Goal: Information Seeking & Learning: Learn about a topic

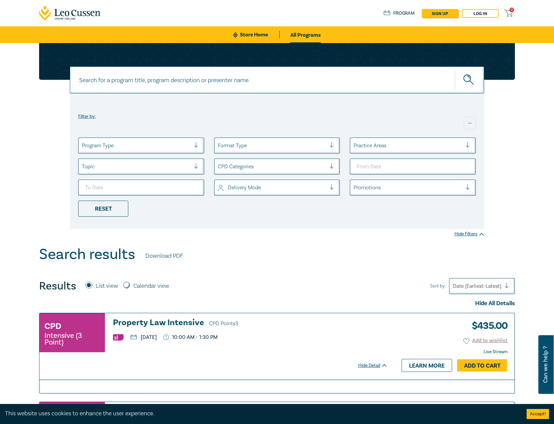
click at [164, 79] on input at bounding box center [277, 79] width 414 height 27
type input "INtervention orders"
click at [299, 35] on link "All Programs" at bounding box center [305, 34] width 30 height 17
click at [468, 75] on circle "submit" at bounding box center [467, 78] width 7 height 7
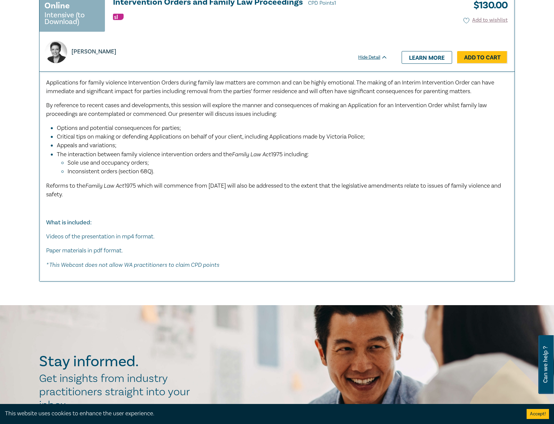
scroll to position [802, 0]
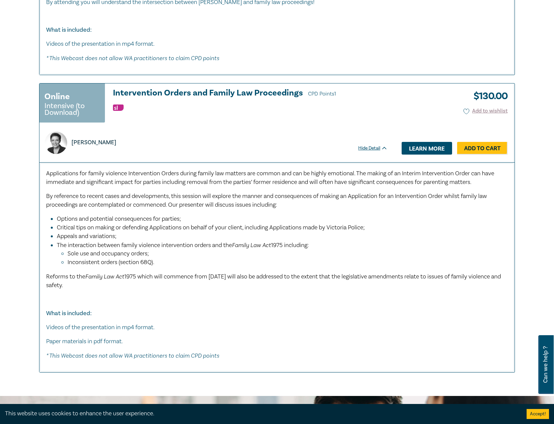
click at [417, 146] on link "Learn more" at bounding box center [427, 148] width 50 height 13
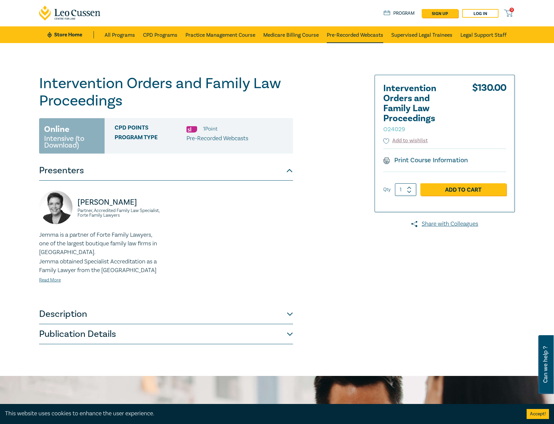
click at [345, 36] on link "Pre-Recorded Webcasts" at bounding box center [355, 34] width 56 height 17
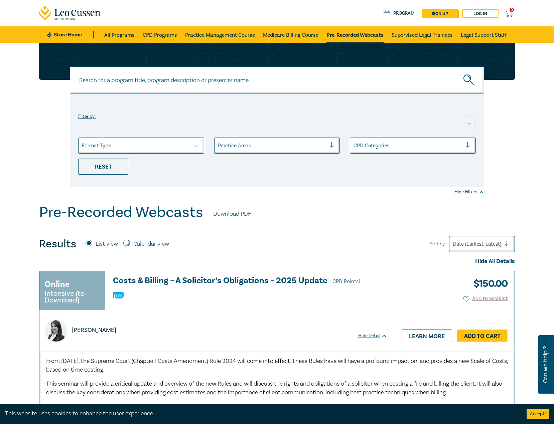
click at [167, 84] on input at bounding box center [277, 79] width 414 height 27
click at [469, 79] on icon "submit" at bounding box center [468, 77] width 2 height 2
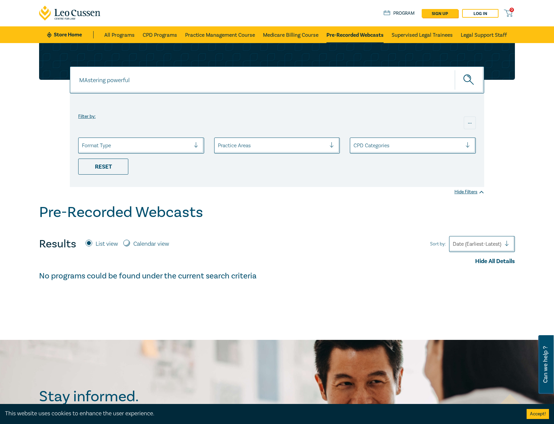
click at [88, 80] on input "MAstering powerful" at bounding box center [277, 79] width 414 height 27
click at [158, 78] on input "Mastering powerful" at bounding box center [277, 79] width 414 height 27
click at [470, 80] on icon "submit" at bounding box center [469, 80] width 12 height 12
click at [462, 76] on button "submit" at bounding box center [469, 80] width 29 height 20
click at [468, 80] on icon "submit" at bounding box center [469, 80] width 12 height 12
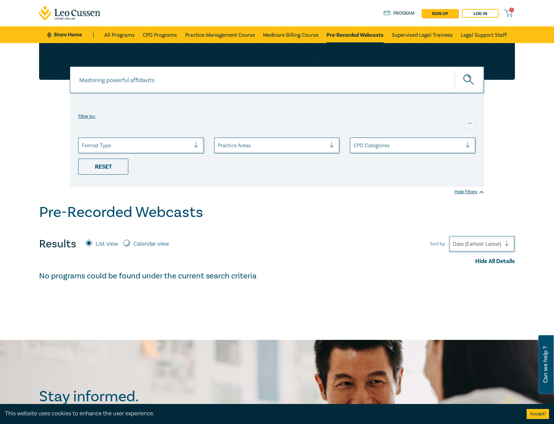
drag, startPoint x: 160, startPoint y: 75, endPoint x: 92, endPoint y: 73, distance: 68.8
click at [72, 73] on input "Mastering powerful affidavits" at bounding box center [277, 79] width 414 height 27
paste input "- drafting skills and case updates"
type input "Mastering powerful affidavits - drafting skills and case updates"
click at [467, 79] on icon "submit" at bounding box center [469, 80] width 12 height 12
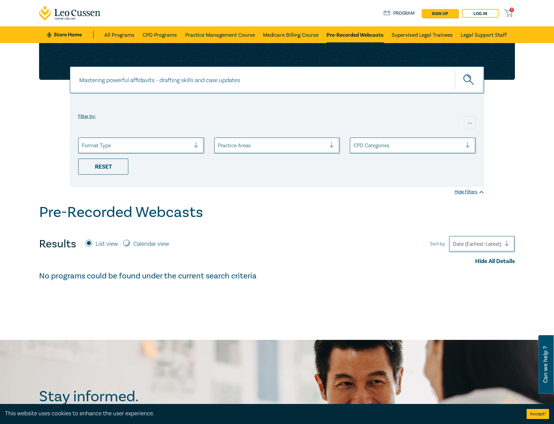
click at [470, 78] on circle "submit" at bounding box center [467, 78] width 7 height 7
click at [160, 35] on link "CPD Programs" at bounding box center [160, 34] width 34 height 17
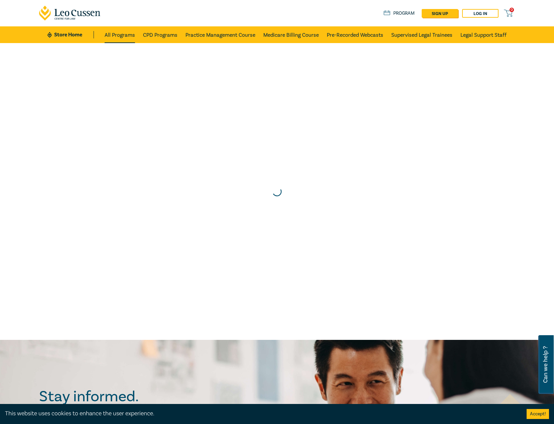
click at [121, 35] on link "All Programs" at bounding box center [120, 34] width 30 height 17
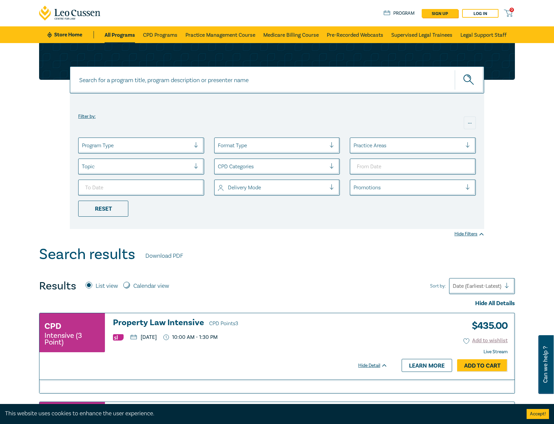
click at [190, 75] on input at bounding box center [277, 79] width 414 height 27
type input "<"
type input "Mastering powerful"
click at [466, 77] on icon "submit" at bounding box center [469, 80] width 12 height 12
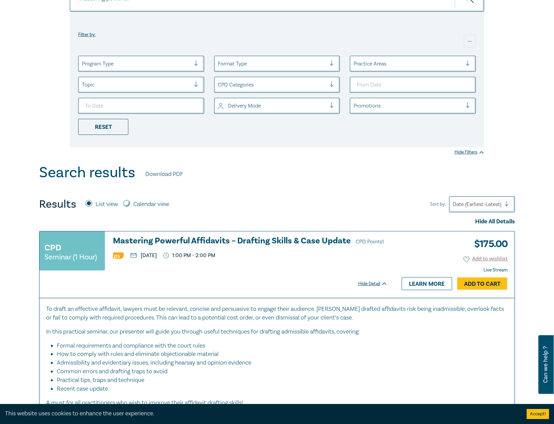
scroll to position [100, 0]
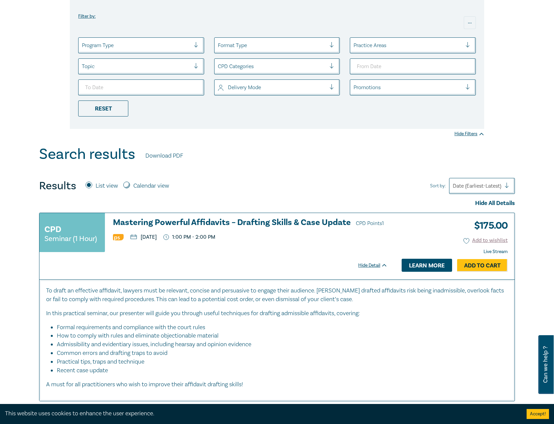
click at [423, 264] on link "Learn more" at bounding box center [427, 265] width 50 height 13
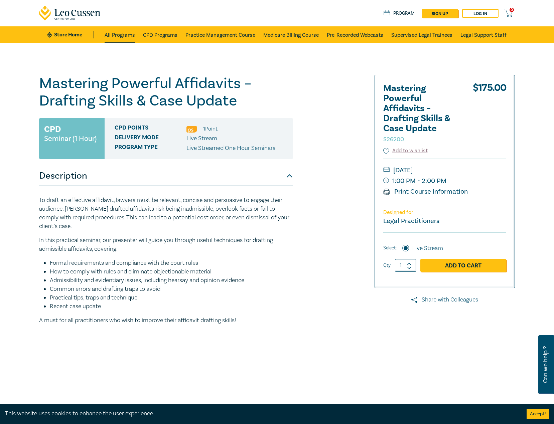
click at [123, 34] on link "All Programs" at bounding box center [120, 34] width 30 height 17
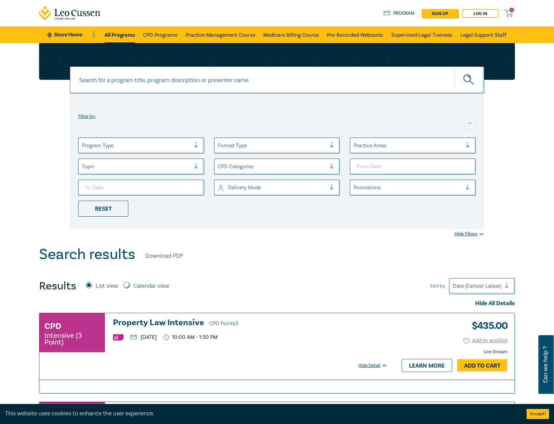
click at [201, 78] on input at bounding box center [277, 79] width 414 height 27
type input "essential financial"
click at [469, 78] on icon "submit" at bounding box center [468, 77] width 2 height 2
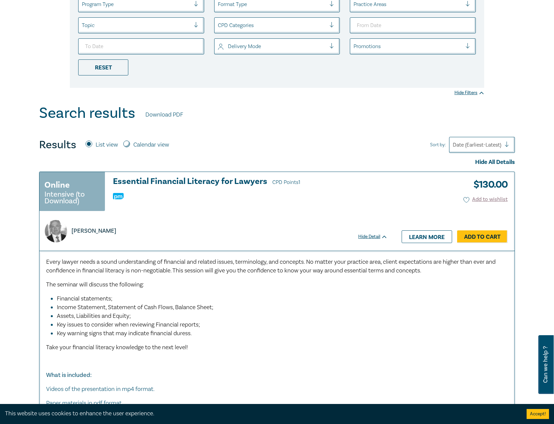
scroll to position [167, 0]
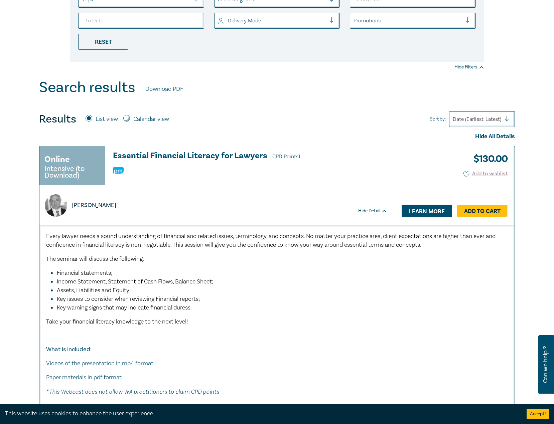
click at [439, 210] on link "Learn more" at bounding box center [427, 211] width 50 height 13
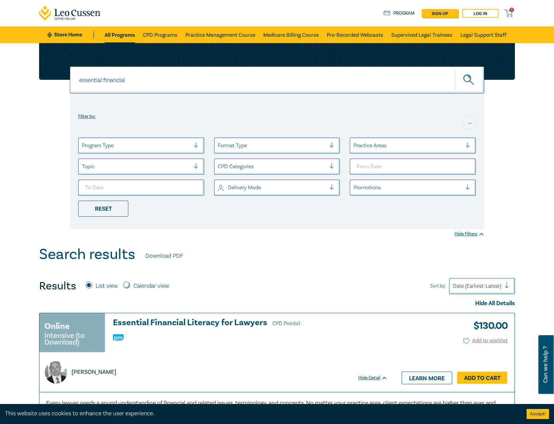
drag, startPoint x: 147, startPoint y: 80, endPoint x: 63, endPoint y: 82, distance: 84.2
click at [63, 82] on div "essential financial essential financial essential financial Filter by: ... Prog…" at bounding box center [277, 136] width 484 height 186
type input "AI in the law"
click at [467, 75] on icon "submit" at bounding box center [469, 80] width 12 height 12
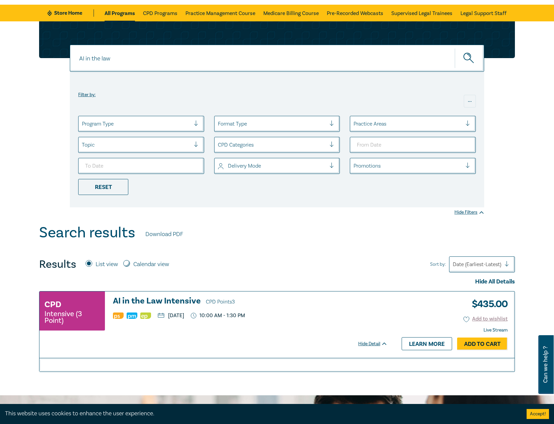
scroll to position [33, 0]
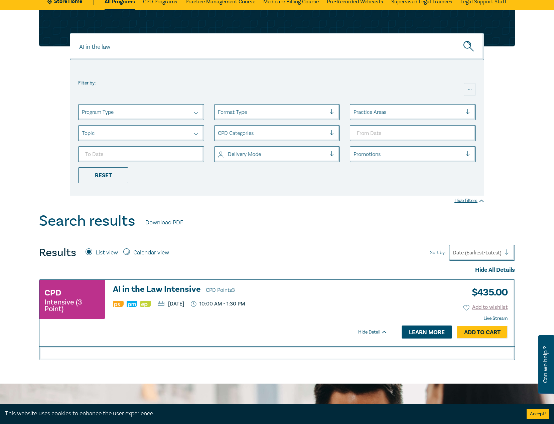
click at [419, 334] on link "Learn more" at bounding box center [427, 332] width 50 height 13
